Goal: Information Seeking & Learning: Learn about a topic

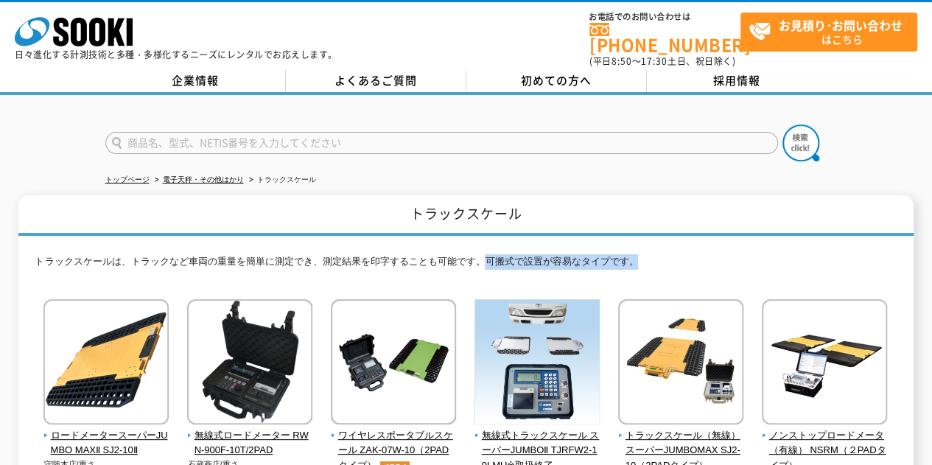
drag, startPoint x: 483, startPoint y: 251, endPoint x: 679, endPoint y: 251, distance: 196.0
click at [679, 254] on p "トラックスケールは、トラックなど車両の重量を簡単に測定でき、測定結果を印字することも可能です。可搬式で設置が容易なタイプです。" at bounding box center [466, 265] width 862 height 23
drag, startPoint x: 321, startPoint y: 250, endPoint x: 657, endPoint y: 263, distance: 335.5
click at [657, 263] on p "トラックスケールは、トラックなど車両の重量を簡単に測定でき、測定結果を印字することも可能です。可搬式で設置が容易なタイプです。" at bounding box center [466, 265] width 862 height 23
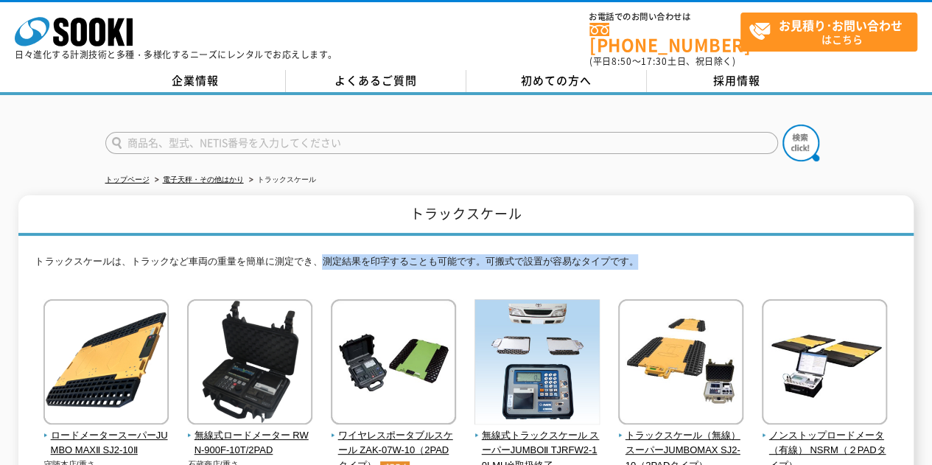
click at [657, 263] on p "トラックスケールは、トラックなど車両の重量を簡単に測定でき、測定結果を印字することも可能です。可搬式で設置が容易なタイプです。" at bounding box center [466, 265] width 862 height 23
drag, startPoint x: 323, startPoint y: 250, endPoint x: 660, endPoint y: 262, distance: 337.0
click at [660, 262] on p "トラックスケールは、トラックなど車両の重量を簡単に測定でき、測定結果を印字することも可能です。可搬式で設置が容易なタイプです。" at bounding box center [466, 265] width 862 height 23
drag, startPoint x: 37, startPoint y: 250, endPoint x: 644, endPoint y: 253, distance: 607.2
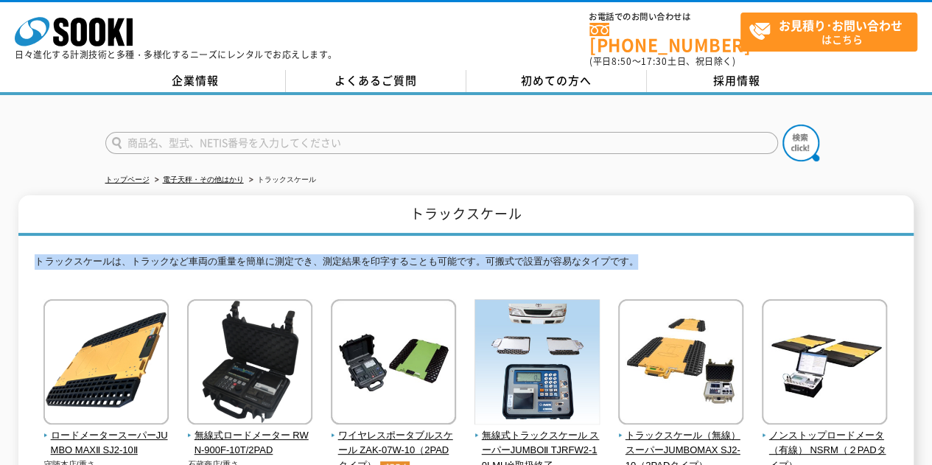
click at [644, 254] on p "トラックスケールは、トラックなど車両の重量を簡単に測定でき、測定結果を印字することも可能です。可搬式で設置が容易なタイプです。" at bounding box center [466, 265] width 862 height 23
click at [662, 254] on p "トラックスケールは、トラックなど車両の重量を簡単に測定でき、測定結果を印字することも可能です。可搬式で設置が容易なタイプです。" at bounding box center [466, 265] width 862 height 23
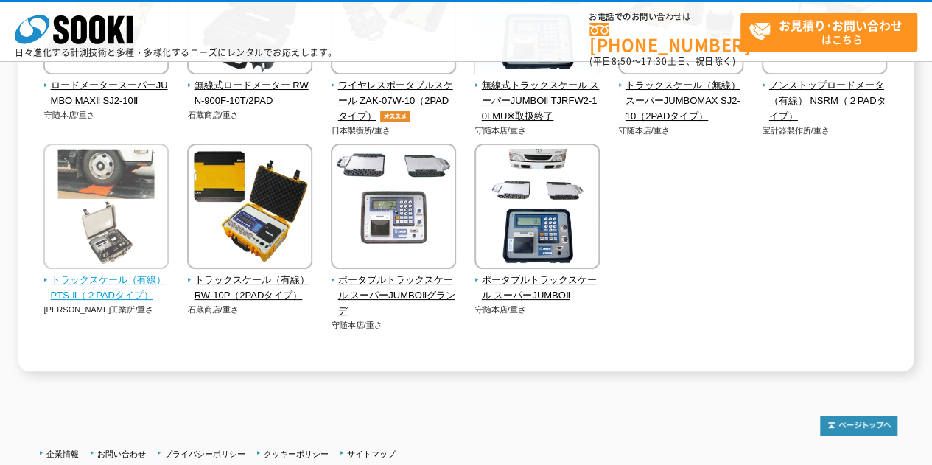
scroll to position [295, 0]
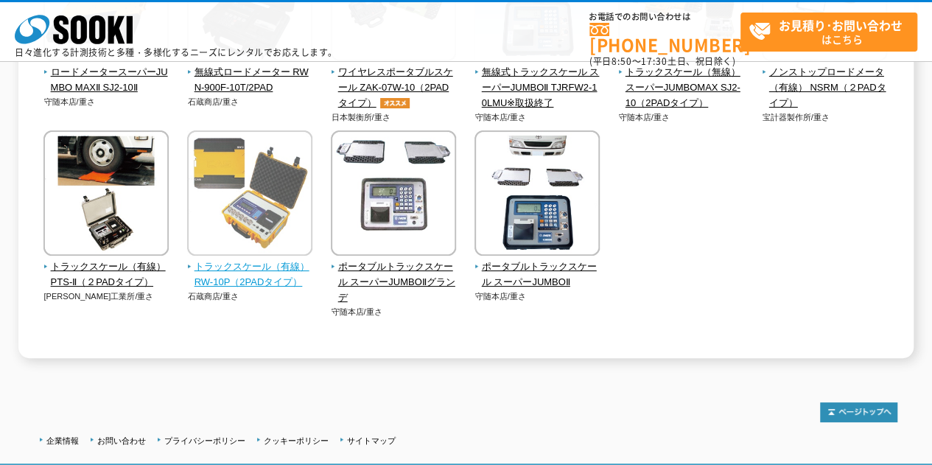
click at [262, 278] on span "トラックスケール（有線） RW-10P（2PADタイプ）" at bounding box center [250, 274] width 126 height 31
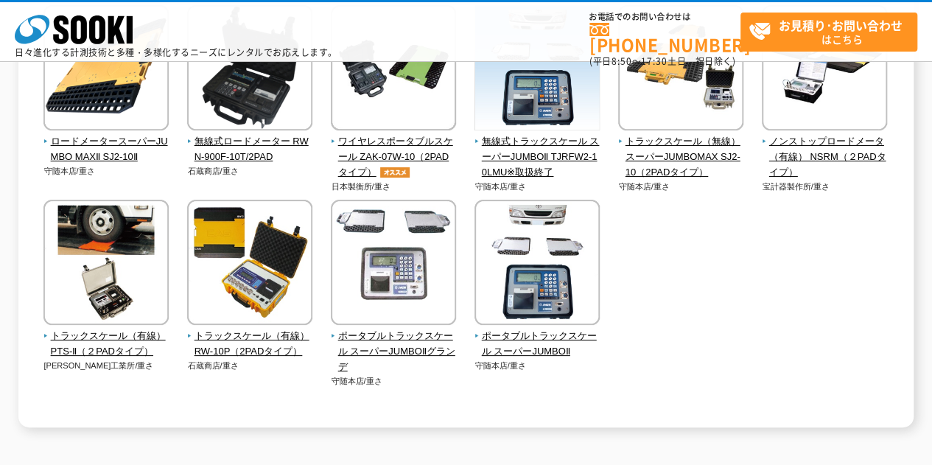
scroll to position [147, 0]
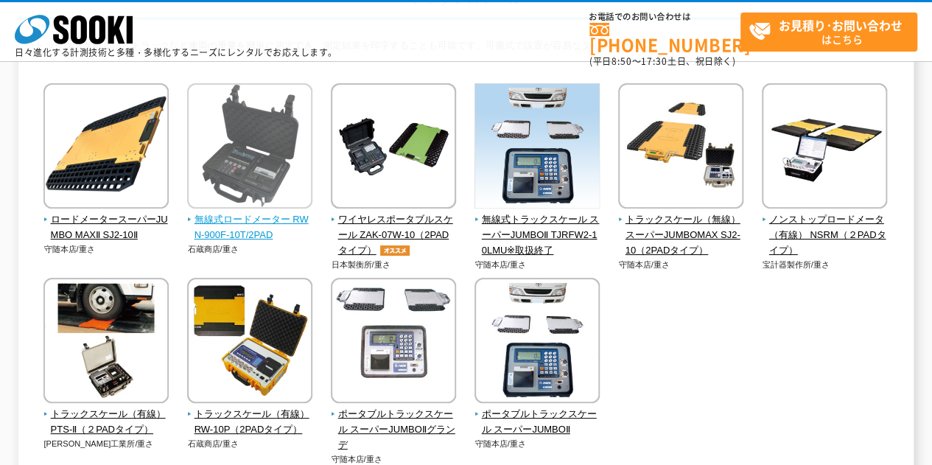
click at [248, 226] on span "無線式ロードメーター RWN-900F-10T/2PAD" at bounding box center [250, 227] width 126 height 31
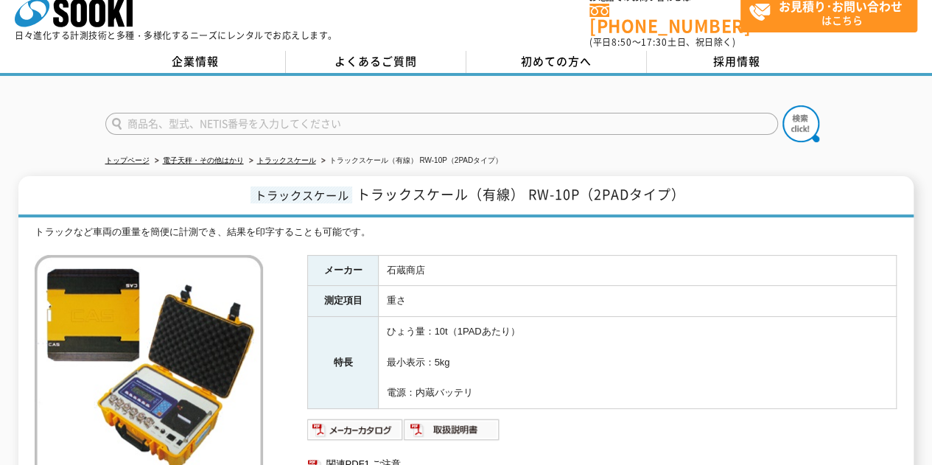
scroll to position [74, 0]
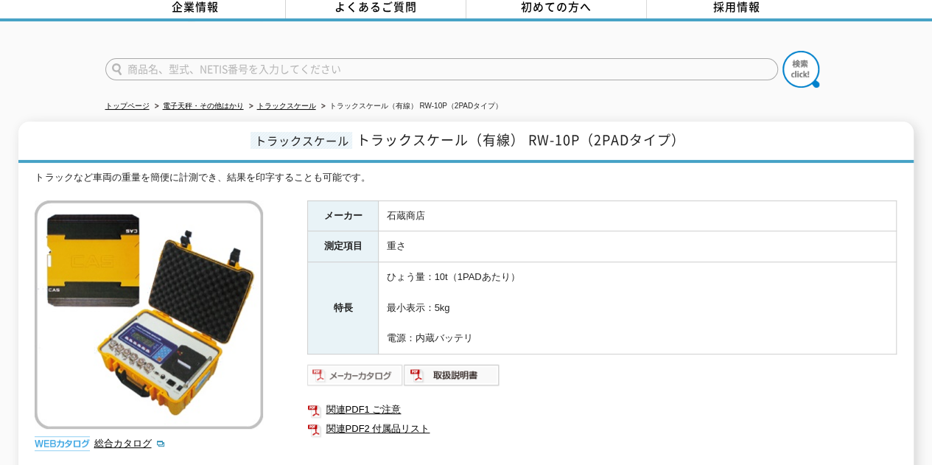
click at [365, 366] on img at bounding box center [355, 375] width 97 height 24
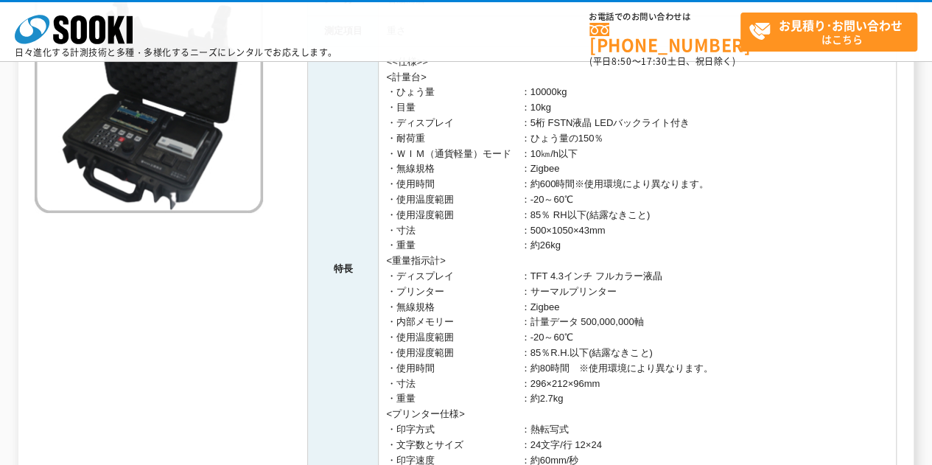
scroll to position [516, 0]
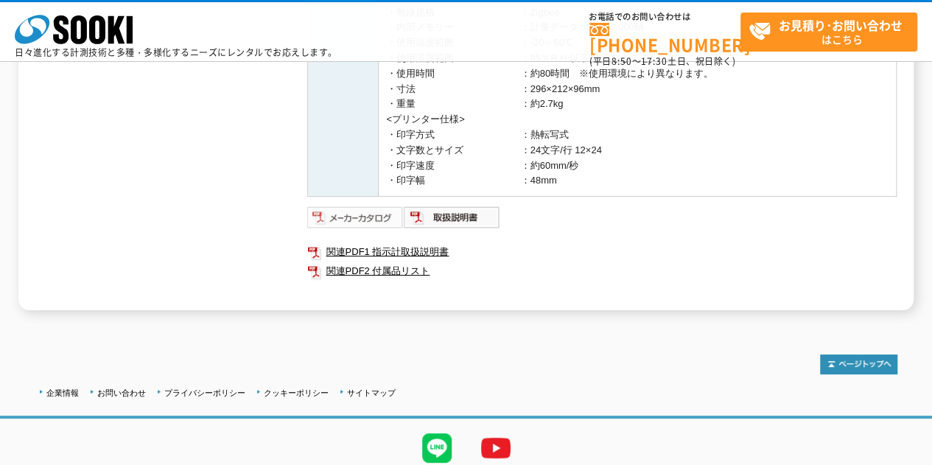
click at [364, 214] on img at bounding box center [355, 218] width 97 height 24
